Goal: Task Accomplishment & Management: Use online tool/utility

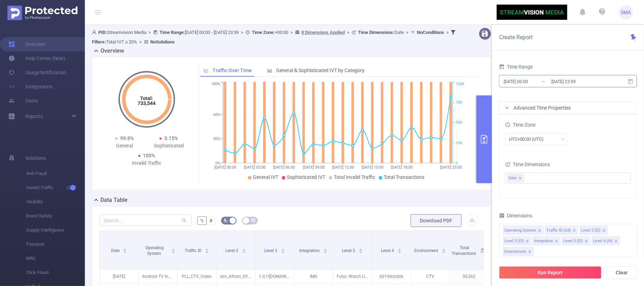
click at [542, 82] on input "[DATE] 00:00" at bounding box center [531, 82] width 57 height 10
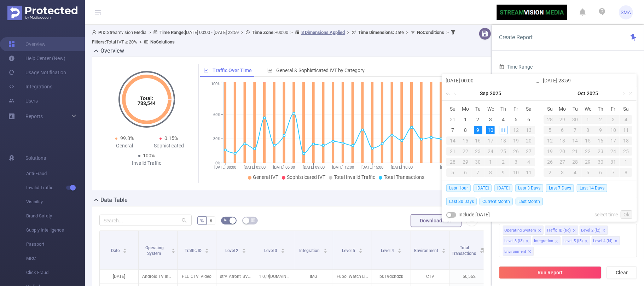
click at [507, 187] on span "[DATE]" at bounding box center [503, 188] width 18 height 8
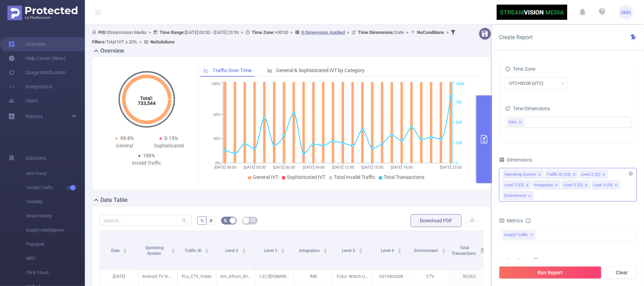
drag, startPoint x: 550, startPoint y: 188, endPoint x: 556, endPoint y: 200, distance: 13.3
click at [556, 200] on div "Operating System Traffic ID (tid) Level 2 (l2) Level 3 (l3) Integration Level 5…" at bounding box center [568, 185] width 138 height 34
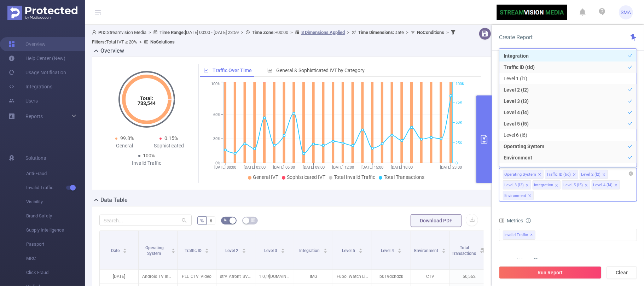
click at [556, 186] on icon "icon: close" at bounding box center [556, 185] width 2 height 2
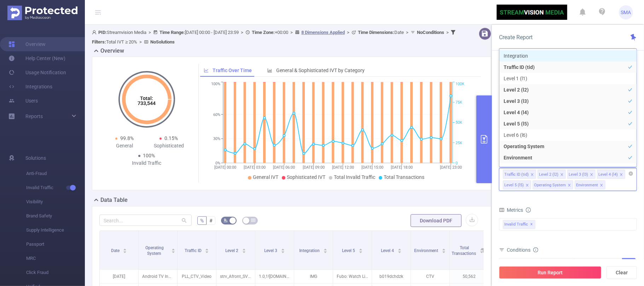
click at [526, 186] on icon "icon: close" at bounding box center [528, 186] width 4 height 4
click at [538, 186] on icon "icon: close" at bounding box center [539, 185] width 2 height 2
click at [531, 187] on icon "icon: close" at bounding box center [530, 186] width 4 height 4
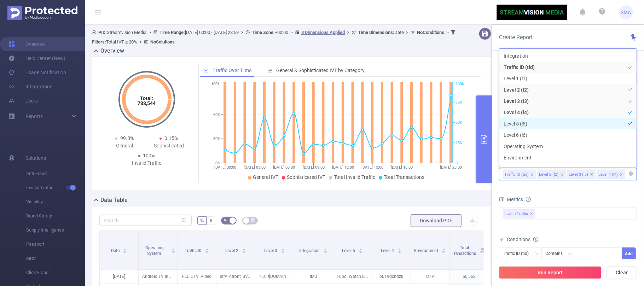
click at [541, 123] on li "Level 5 (l5)" at bounding box center [567, 123] width 137 height 11
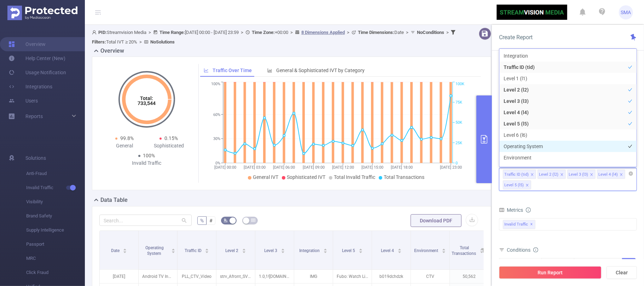
click at [545, 146] on li "Operating System" at bounding box center [567, 146] width 137 height 11
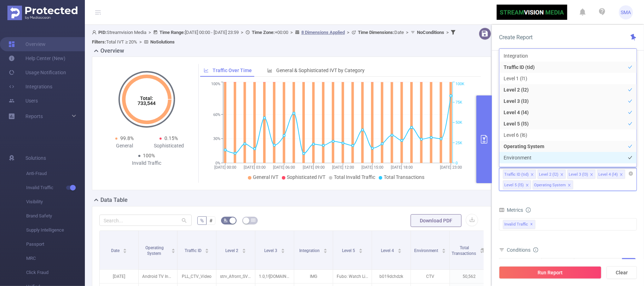
click at [541, 160] on li "Environment" at bounding box center [567, 157] width 137 height 11
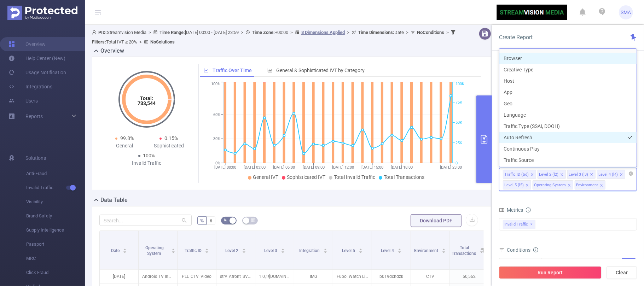
scroll to position [111, 0]
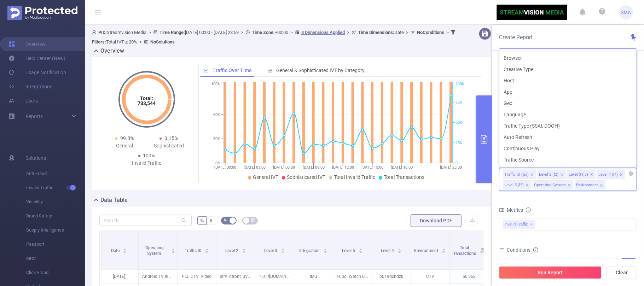
click at [592, 201] on form "Dimensions Traffic ID (tid) Level 2 (l2) Level 3 (l3) Level 4 (l4) Level 5 (l5)…" at bounding box center [568, 245] width 138 height 180
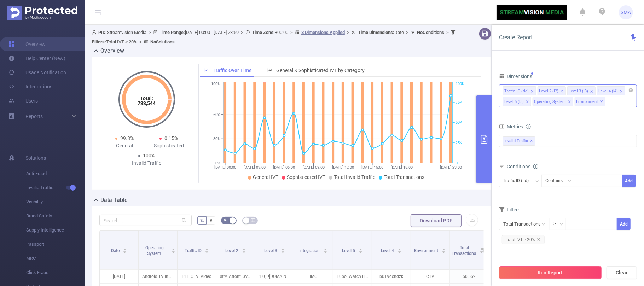
click at [563, 271] on button "Run Report" at bounding box center [550, 272] width 103 height 13
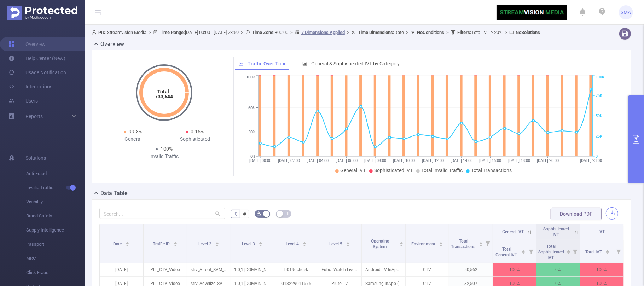
click at [606, 220] on button "button" at bounding box center [612, 213] width 12 height 12
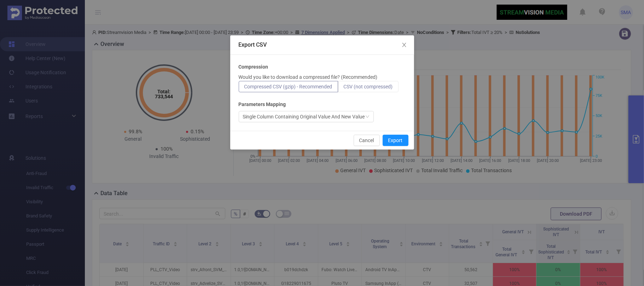
click at [361, 84] on span "CSV (not compressed)" at bounding box center [368, 87] width 49 height 6
click at [344, 88] on input "CSV (not compressed)" at bounding box center [344, 88] width 0 height 0
click at [397, 139] on button "Export" at bounding box center [396, 140] width 26 height 11
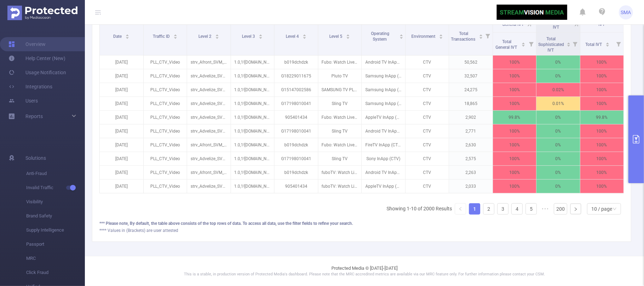
scroll to position [129, 0]
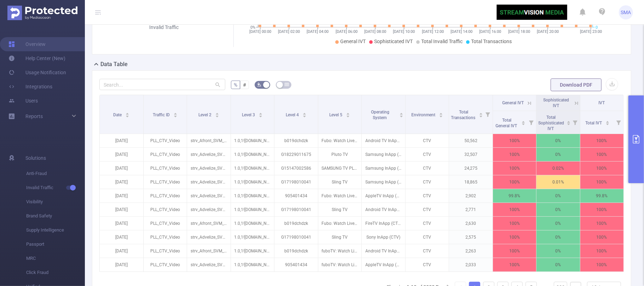
click at [626, 10] on span "SMA" at bounding box center [626, 12] width 10 height 14
click at [424, 81] on div "% # Download PDF Date Traffic ID Level 2 Level 3 Level 4 Level 5 Operating Syst…" at bounding box center [361, 195] width 539 height 250
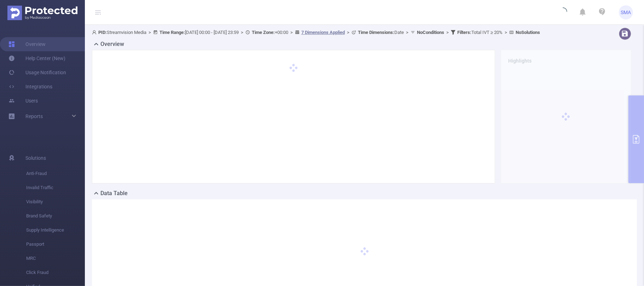
click at [634, 141] on div "PID: Streamvision Media > Time Range: [DATE] 00:00 - [DATE] 23:59 > Time Zone: …" at bounding box center [364, 172] width 559 height 295
click at [635, 139] on div "PID: Streamvision Media > Time Range: 2025-09-10 00:00 - 2025-09-10 23:59 > Tim…" at bounding box center [364, 172] width 559 height 295
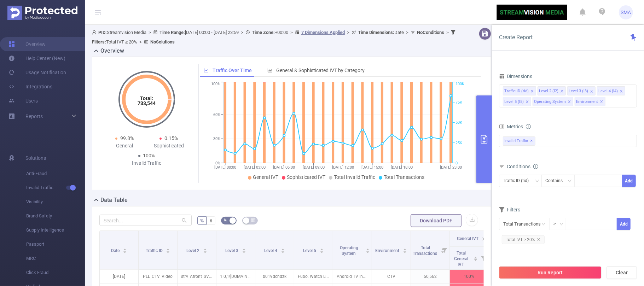
click at [565, 161] on div "Metrics Total General IVT Data Centers Disclosed Bots Known Crawlers Irregular …" at bounding box center [568, 142] width 138 height 40
click at [538, 240] on icon "icon: close" at bounding box center [538, 239] width 2 height 2
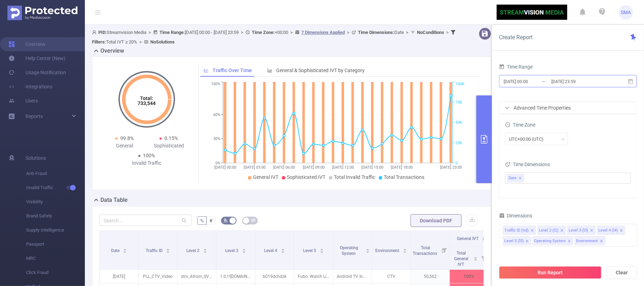
click at [544, 81] on input "[DATE] 00:00" at bounding box center [531, 82] width 57 height 10
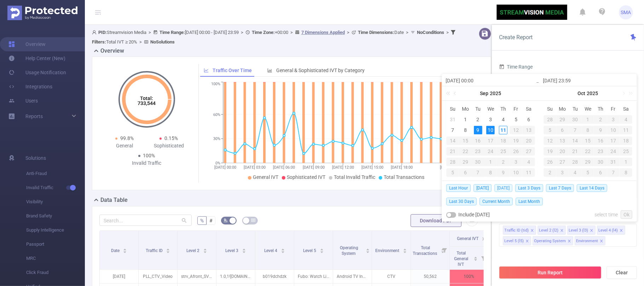
click at [506, 190] on span "[DATE]" at bounding box center [503, 188] width 18 height 8
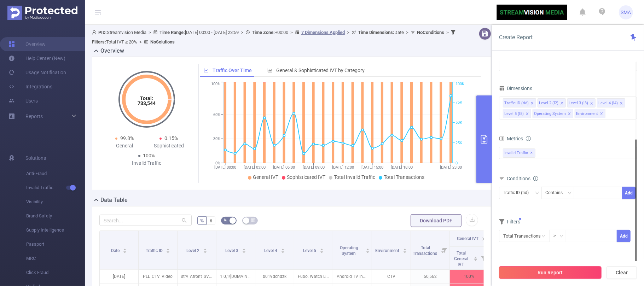
click at [538, 273] on button "Run Report" at bounding box center [550, 272] width 103 height 13
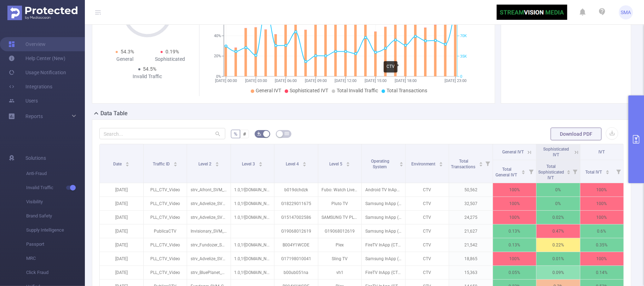
scroll to position [75, 0]
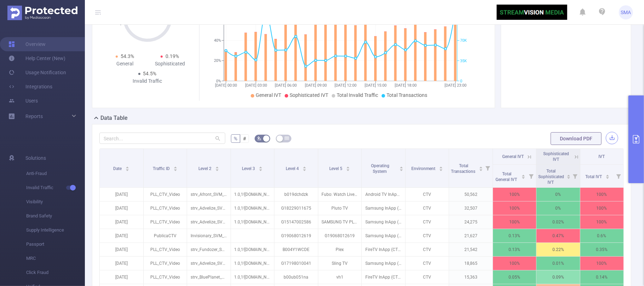
click at [606, 137] on button "button" at bounding box center [612, 138] width 12 height 12
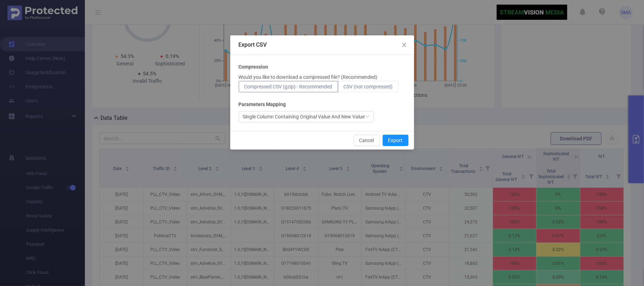
click at [382, 88] on span "CSV (not compressed)" at bounding box center [368, 87] width 49 height 6
click at [344, 88] on input "CSV (not compressed)" at bounding box center [344, 88] width 0 height 0
click at [395, 141] on button "Export" at bounding box center [396, 140] width 26 height 11
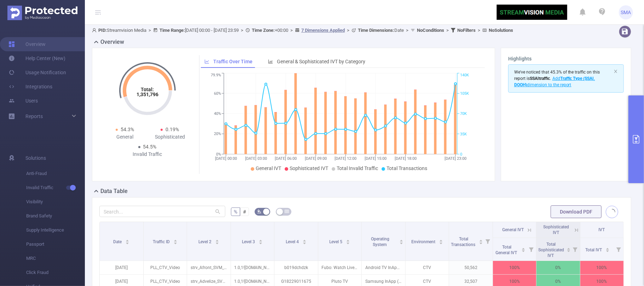
scroll to position [0, 0]
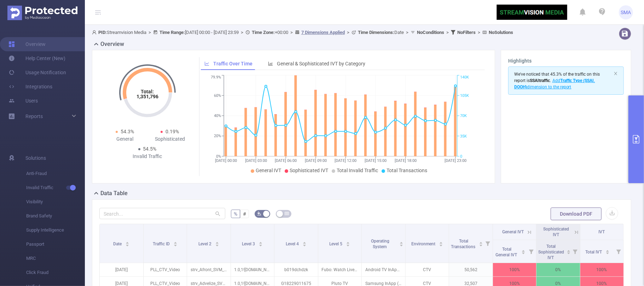
click at [631, 12] on span "SMA" at bounding box center [626, 12] width 10 height 14
click at [575, 52] on link "Logout" at bounding box center [595, 57] width 78 height 10
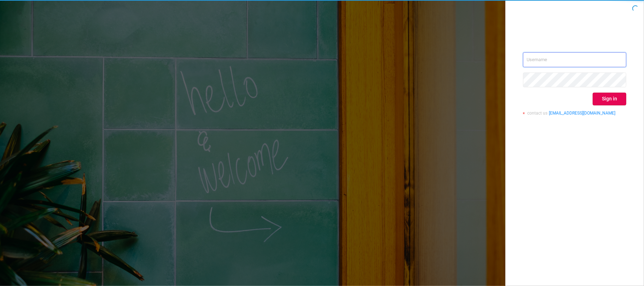
type input "svmadops@streamvisionmedia.com"
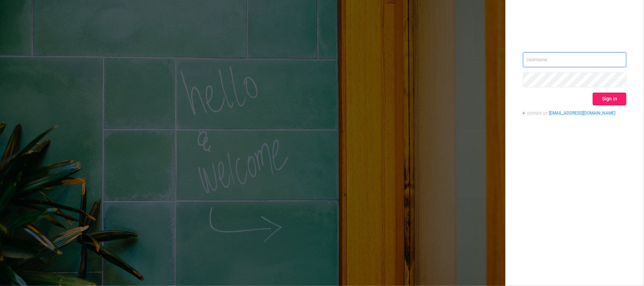
type input "[EMAIL_ADDRESS][DOMAIN_NAME]"
click at [608, 98] on button "Sign in" at bounding box center [610, 99] width 34 height 13
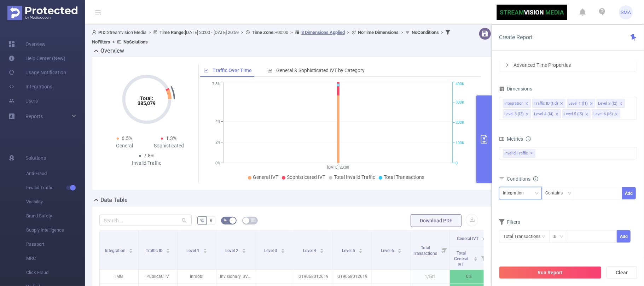
click at [535, 194] on icon "icon: down" at bounding box center [537, 193] width 4 height 4
click at [516, 211] on form "Dimensions Integration Traffic ID (tid) Level 1 (l1) Level 2 (l2) Level 3 (l3) …" at bounding box center [568, 168] width 138 height 168
click at [540, 237] on input "text" at bounding box center [524, 236] width 51 height 12
click at [530, 181] on li "Invalid Traffic" at bounding box center [524, 184] width 51 height 11
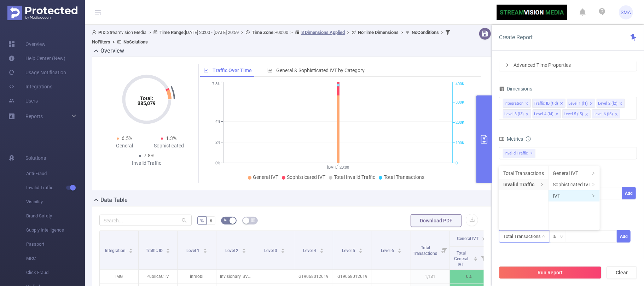
click at [566, 196] on li "IVT" at bounding box center [574, 195] width 51 height 11
click at [612, 172] on li "Total IVT" at bounding box center [619, 173] width 39 height 11
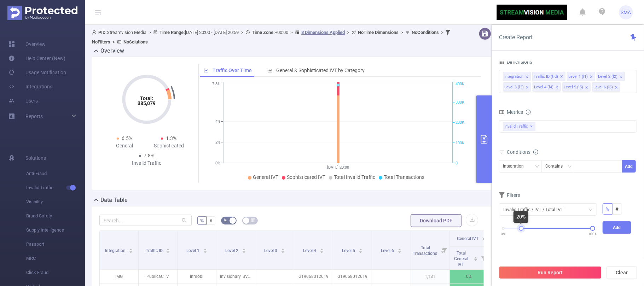
drag, startPoint x: 503, startPoint y: 228, endPoint x: 521, endPoint y: 230, distance: 17.7
click at [521, 230] on div at bounding box center [521, 228] width 5 height 5
click at [620, 228] on button "Add" at bounding box center [617, 227] width 29 height 12
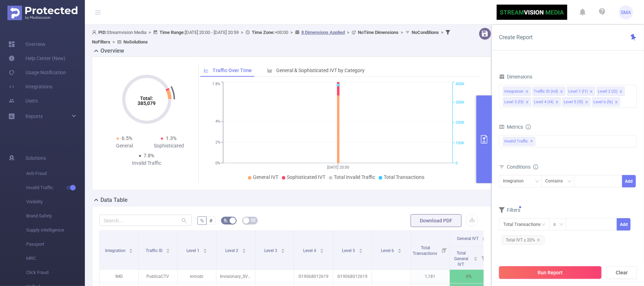
click at [545, 271] on button "Run Report" at bounding box center [550, 272] width 103 height 13
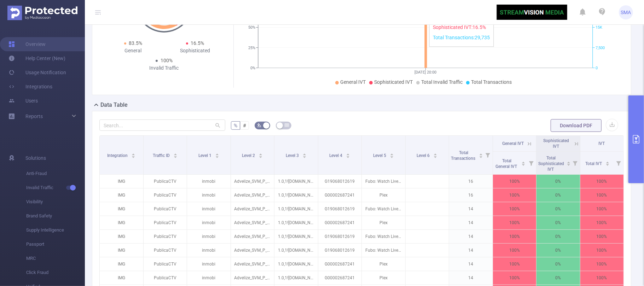
scroll to position [94, 0]
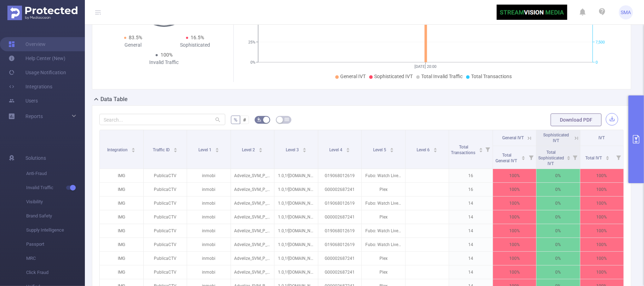
click at [607, 126] on button "button" at bounding box center [612, 119] width 12 height 12
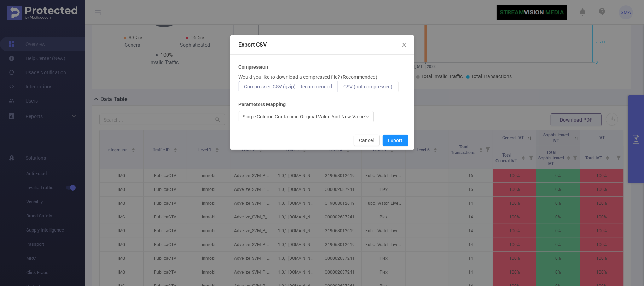
click at [365, 85] on span "CSV (not compressed)" at bounding box center [368, 87] width 49 height 6
click at [344, 88] on input "CSV (not compressed)" at bounding box center [344, 88] width 0 height 0
click at [394, 138] on button "Export" at bounding box center [396, 140] width 26 height 11
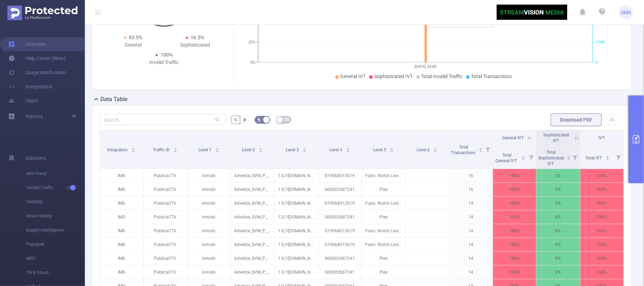
click at [536, 26] on icon "11/09 20:00 0% 25% 50% 75% 100% 0 7,500 15K 23K 30K" at bounding box center [425, 30] width 381 height 103
